Goal: Check status: Check status

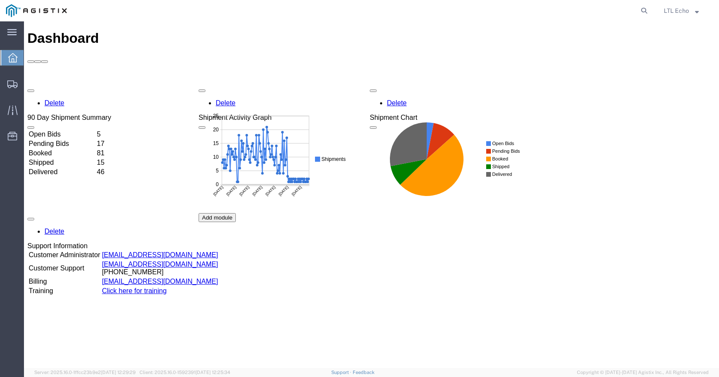
click at [637, 9] on agx-global-search at bounding box center [514, 10] width 274 height 21
click at [645, 9] on icon at bounding box center [644, 11] width 12 height 12
paste input "56482249"
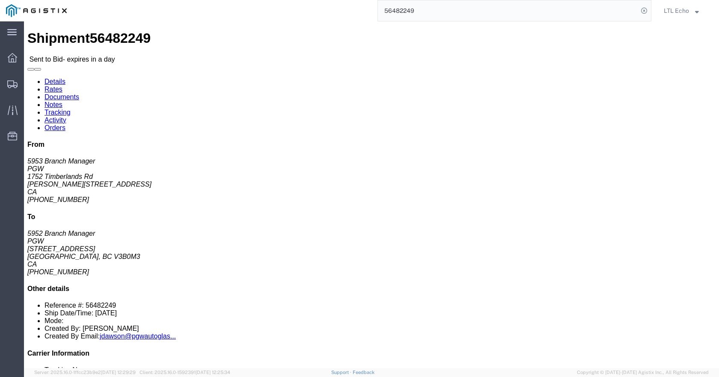
click button "button"
click icon "button"
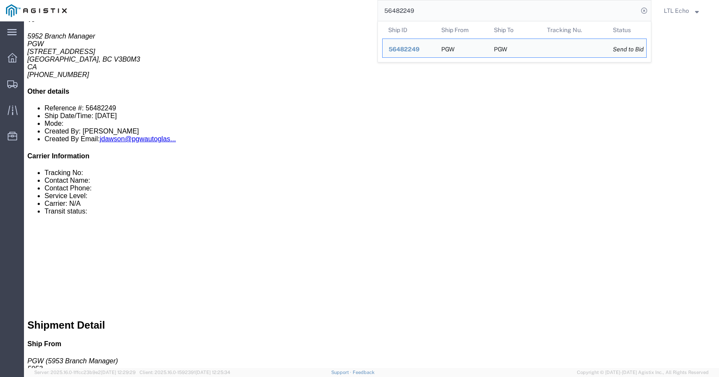
click at [408, 9] on input "56482249" at bounding box center [508, 10] width 260 height 21
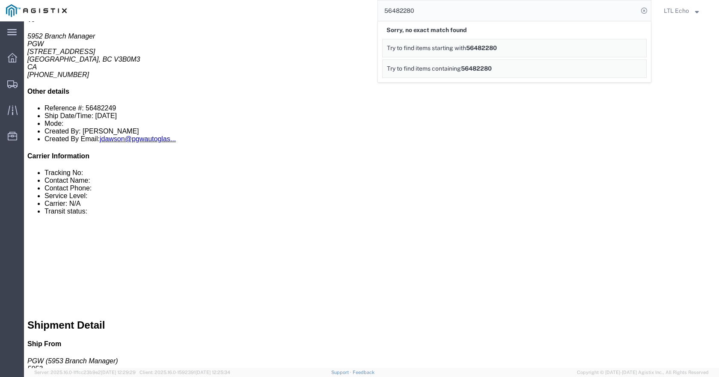
click at [396, 9] on input "56482280" at bounding box center [508, 10] width 260 height 21
paste input "76033"
type input "56476033"
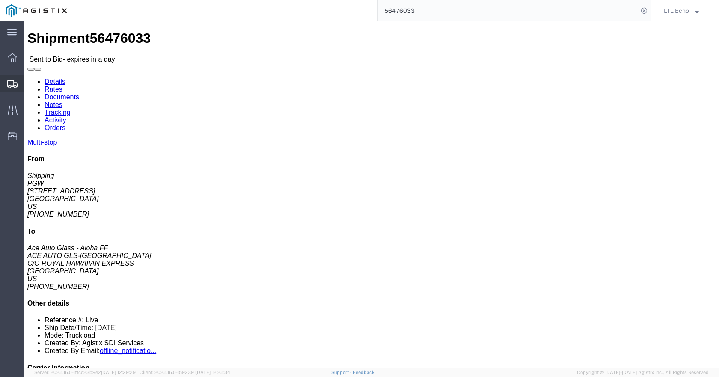
click at [30, 82] on span "Shipments" at bounding box center [27, 83] width 6 height 17
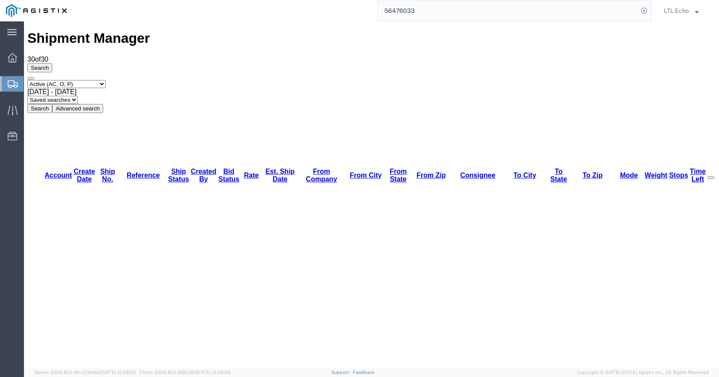
click at [78, 96] on select "Saved searches LKQ TL Lost PGW TL" at bounding box center [52, 100] width 50 height 8
select select "PGW TL"
click at [78, 96] on select "Saved searches LKQ TL Lost PGW TL" at bounding box center [52, 100] width 50 height 8
drag, startPoint x: 110, startPoint y: 82, endPoint x: 126, endPoint y: 81, distance: 16.3
